Goal: Task Accomplishment & Management: Use online tool/utility

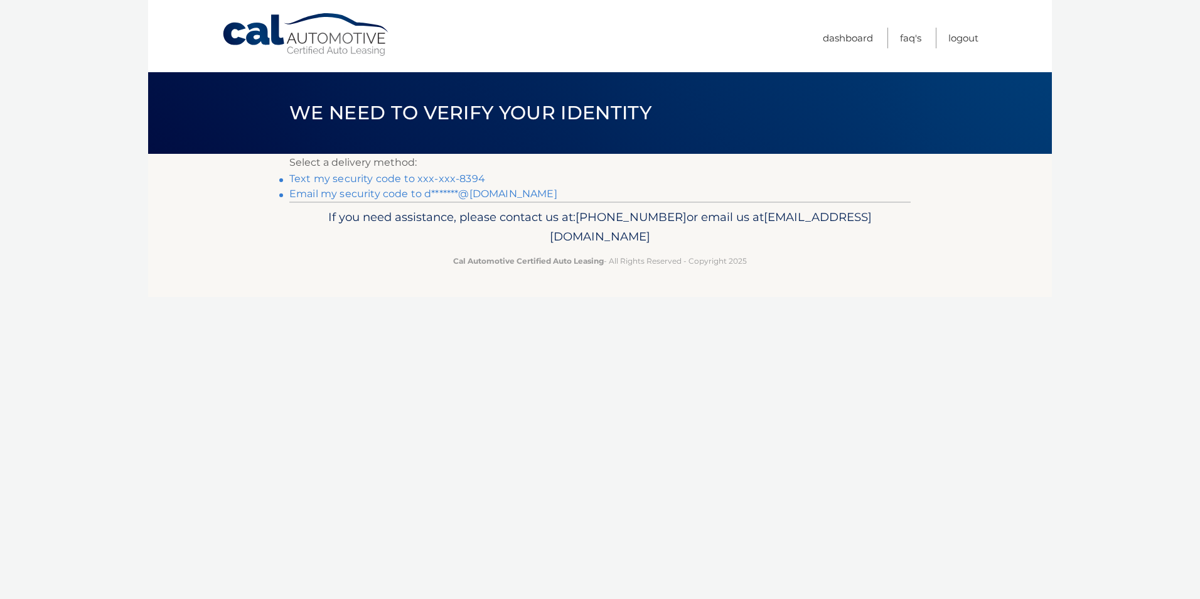
click at [319, 178] on link "Text my security code to xxx-xxx-8394" at bounding box center [387, 179] width 196 height 12
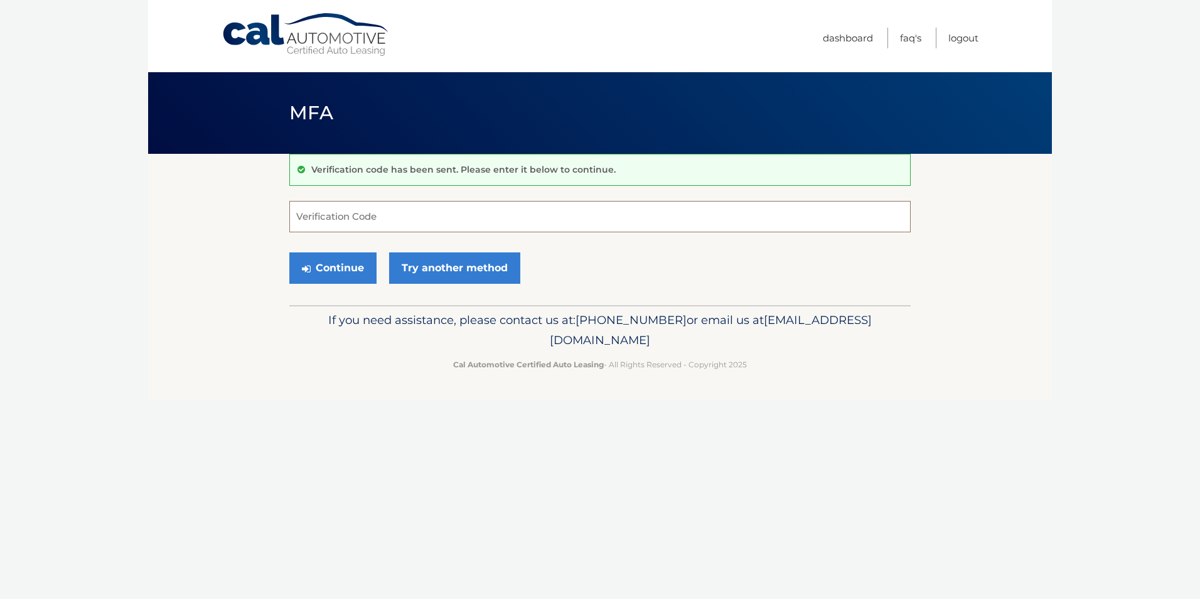
click at [326, 221] on input "Verification Code" at bounding box center [599, 216] width 621 height 31
type input "864869"
click at [289, 252] on button "Continue" at bounding box center [332, 267] width 87 height 31
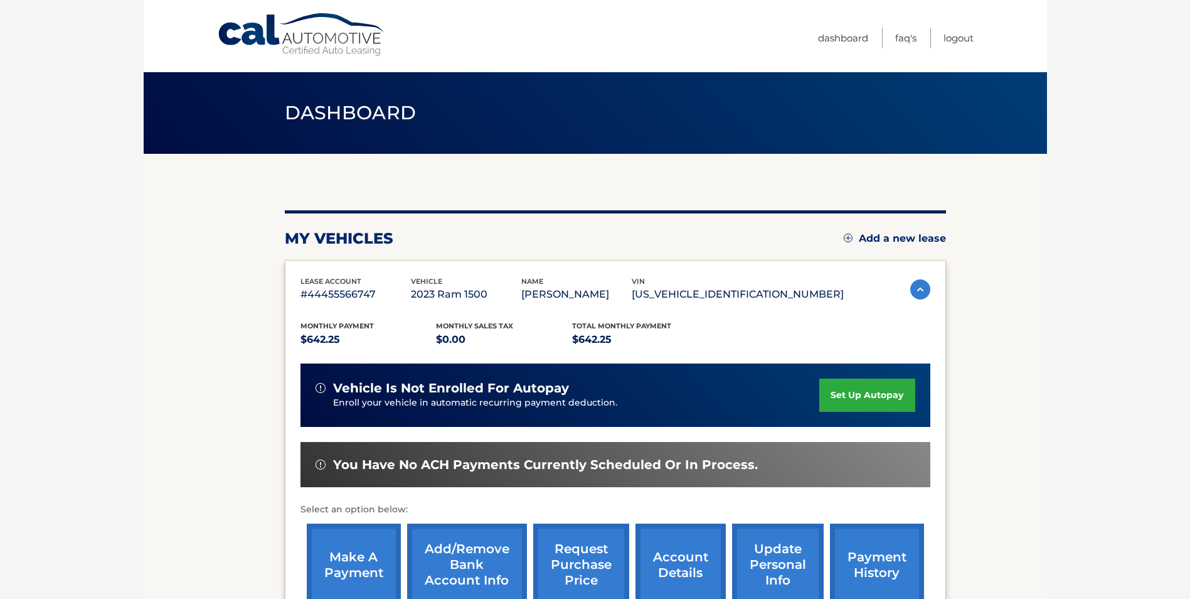
scroll to position [125, 0]
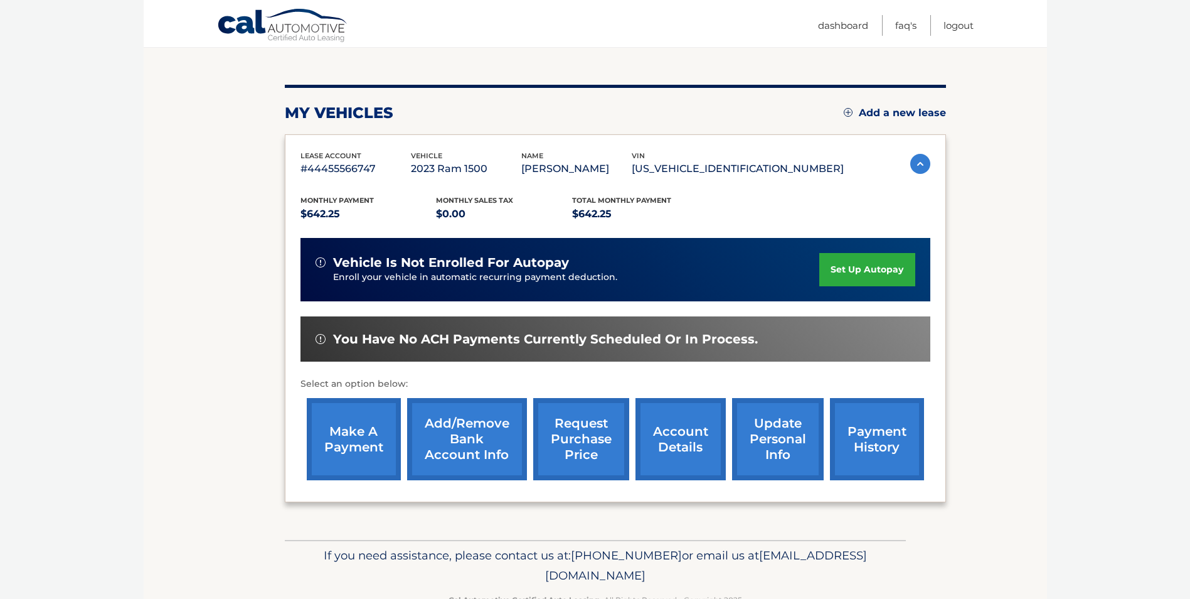
click at [355, 439] on link "make a payment" at bounding box center [354, 439] width 94 height 82
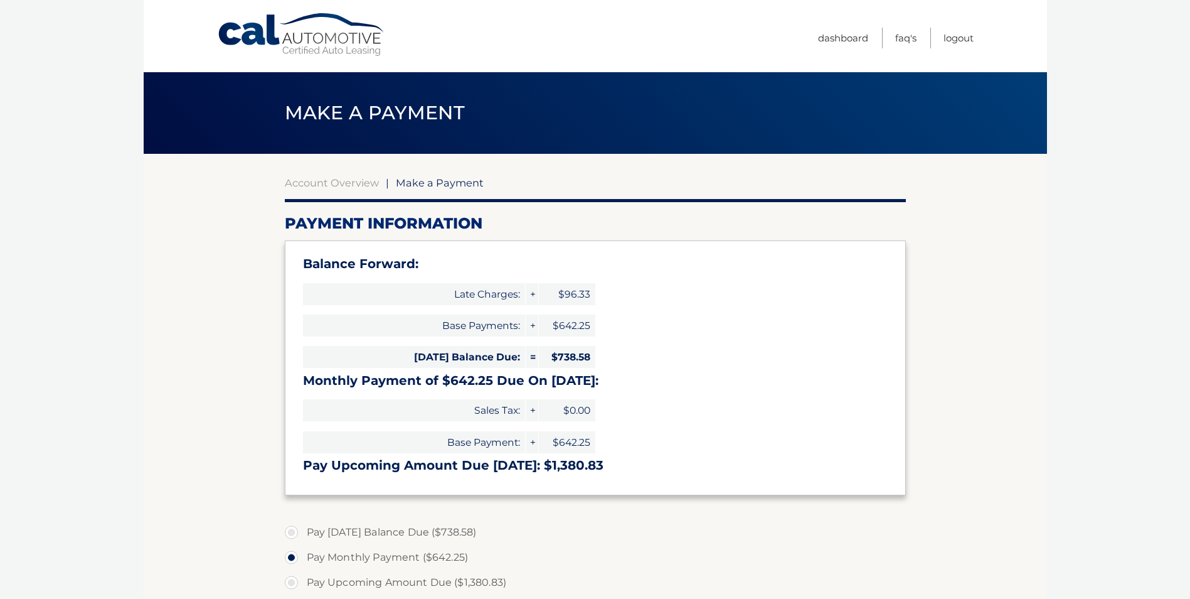
select select "ODIxMzlhZDgtYmQzNi00YzRiLTg1YmItOTUzNDYyOWFkZDQ3"
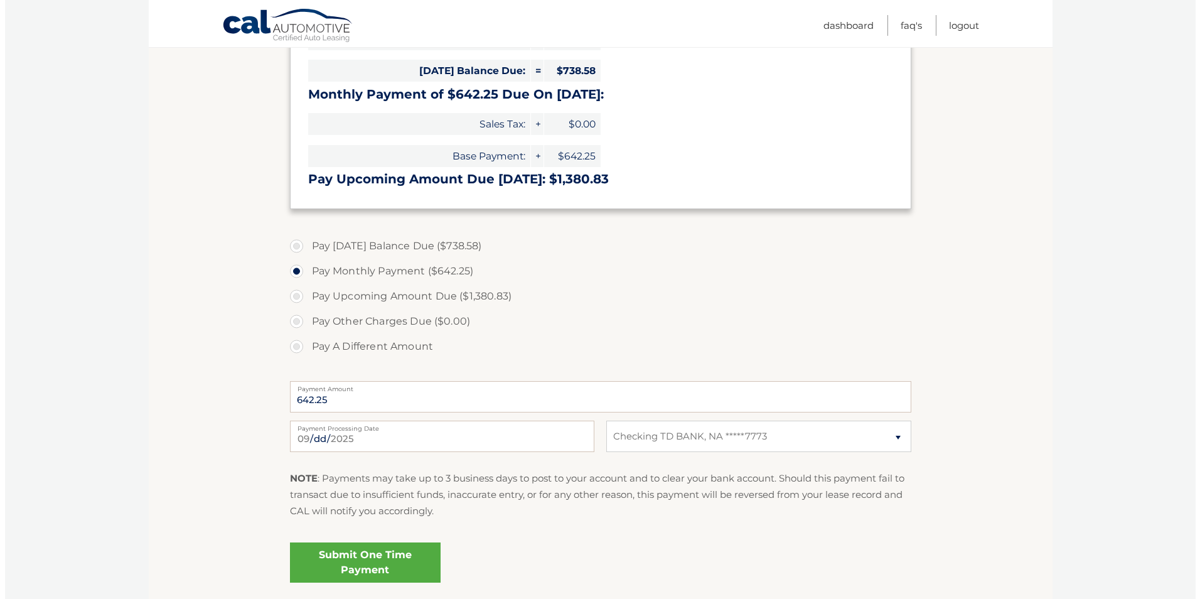
scroll to position [376, 0]
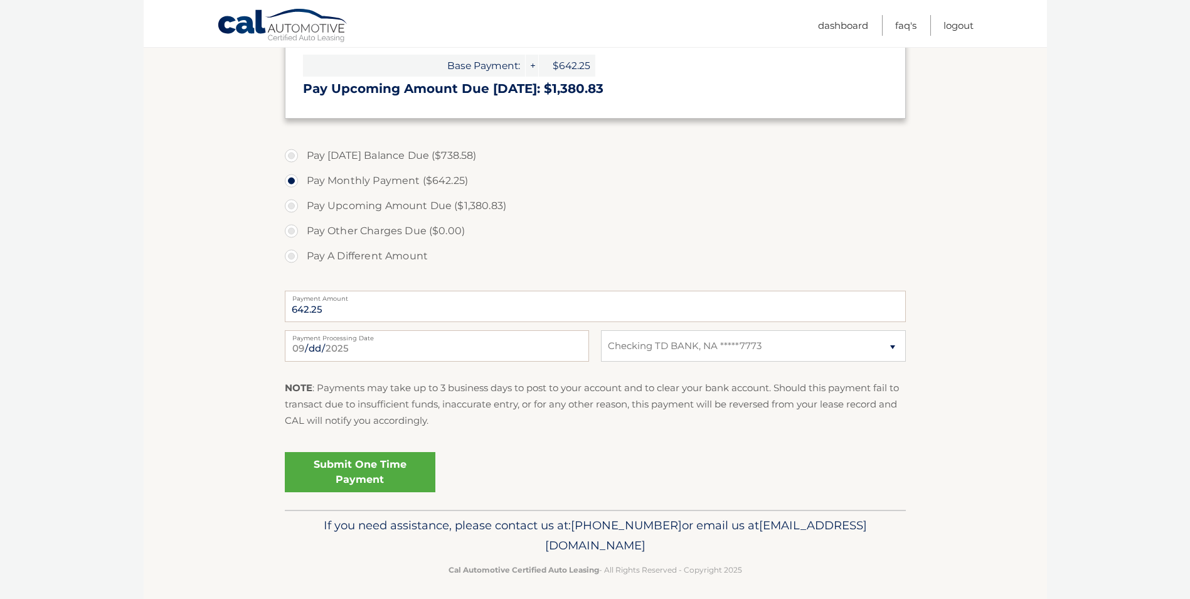
click at [364, 469] on link "Submit One Time Payment" at bounding box center [360, 472] width 151 height 40
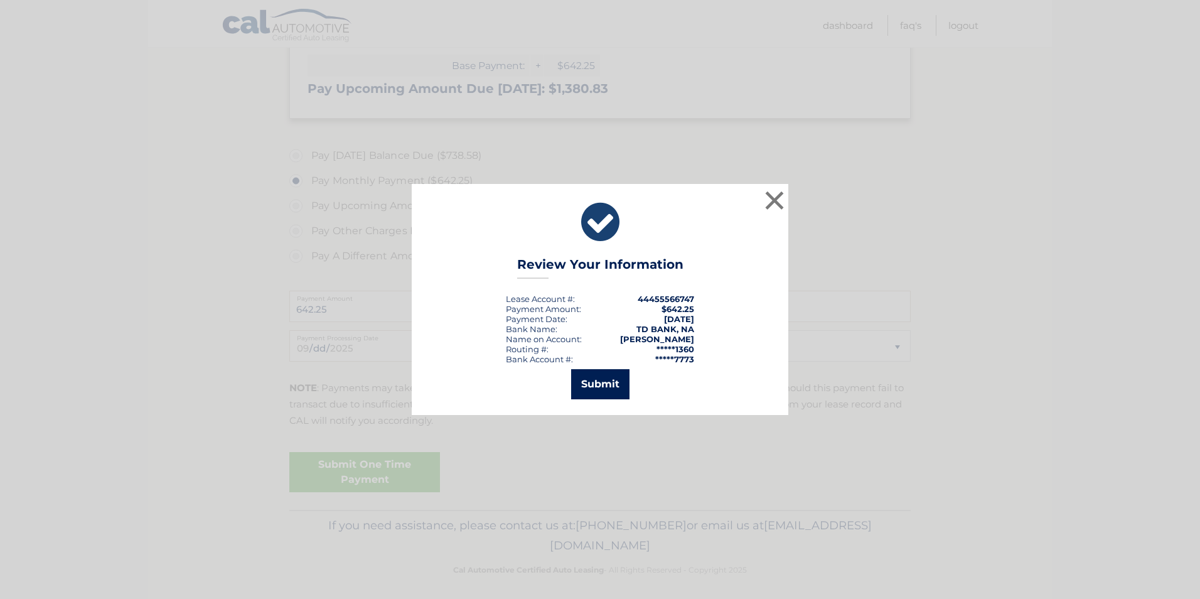
click at [595, 381] on button "Submit" at bounding box center [600, 384] width 58 height 30
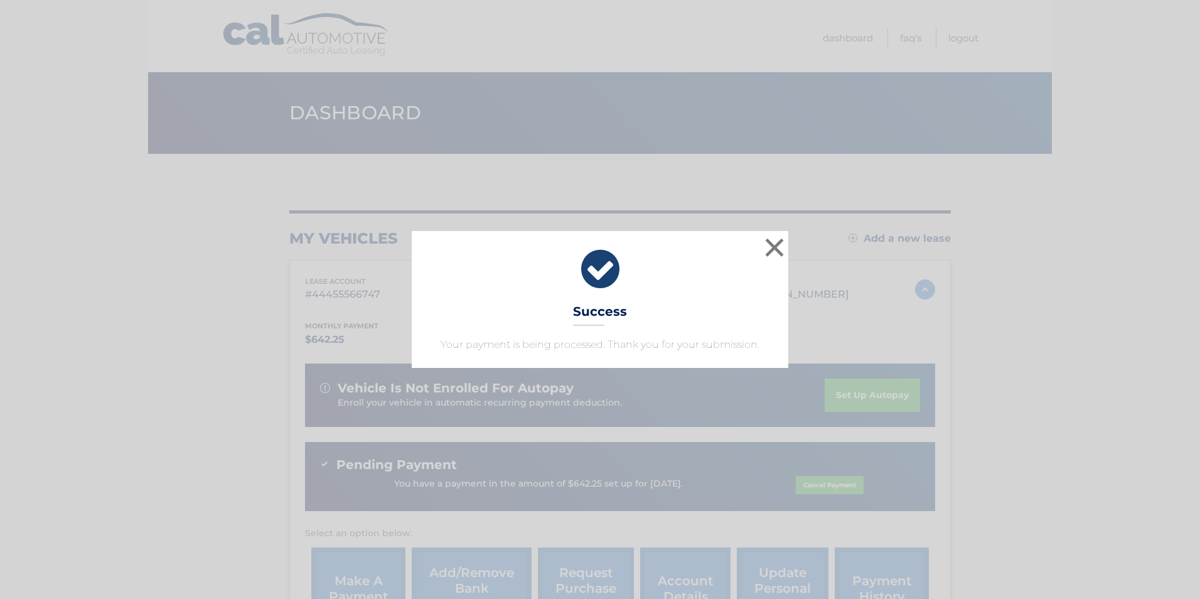
click at [779, 186] on div "× Success Your payment is being processed. Thank you for your submission. Loadi…" at bounding box center [600, 299] width 1200 height 599
